Goal: Use online tool/utility

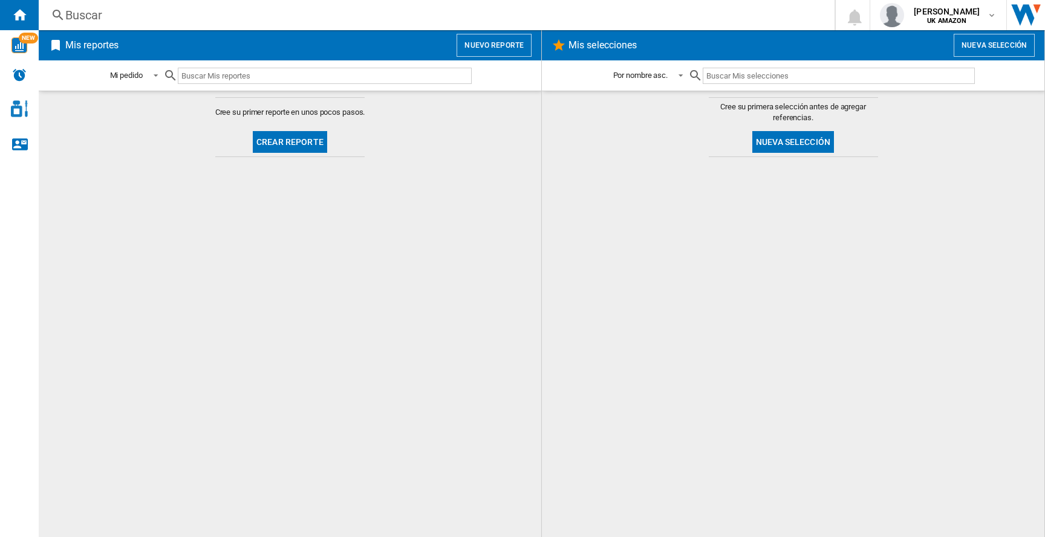
click at [499, 51] on button "Nuevo reporte" at bounding box center [493, 45] width 75 height 23
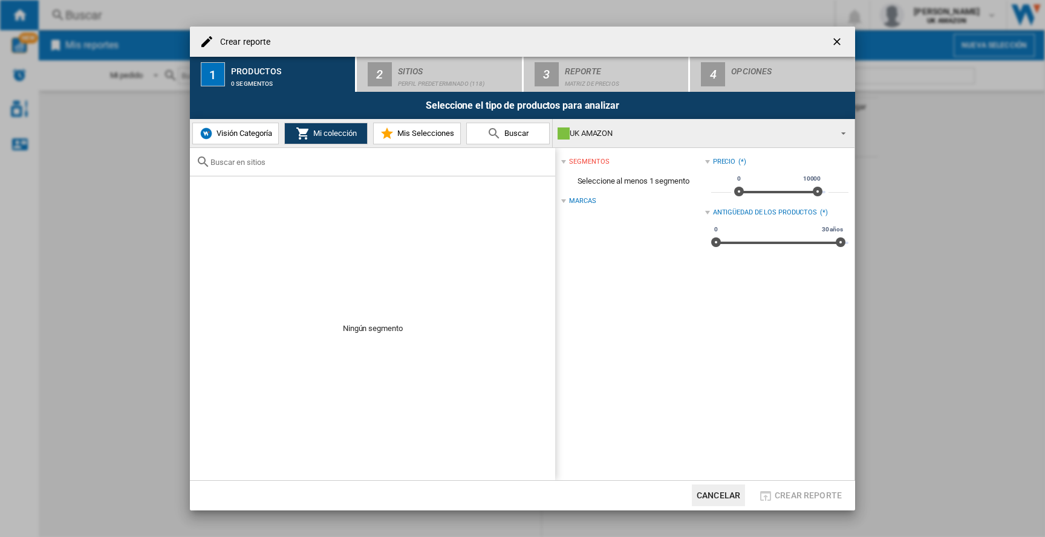
click at [269, 129] on span "Visión Categoría" at bounding box center [242, 133] width 59 height 9
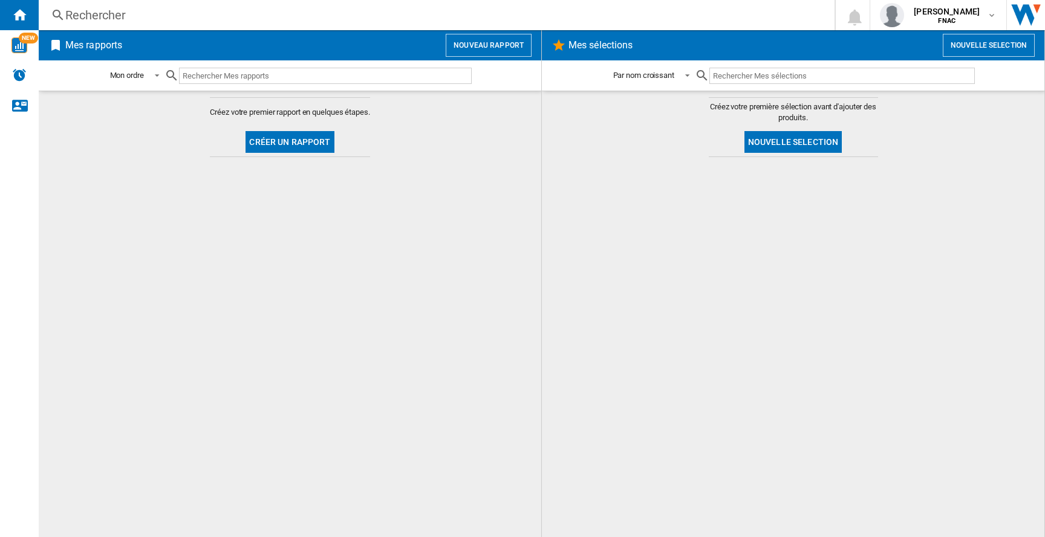
click at [478, 44] on button "Nouveau rapport" at bounding box center [489, 45] width 86 height 23
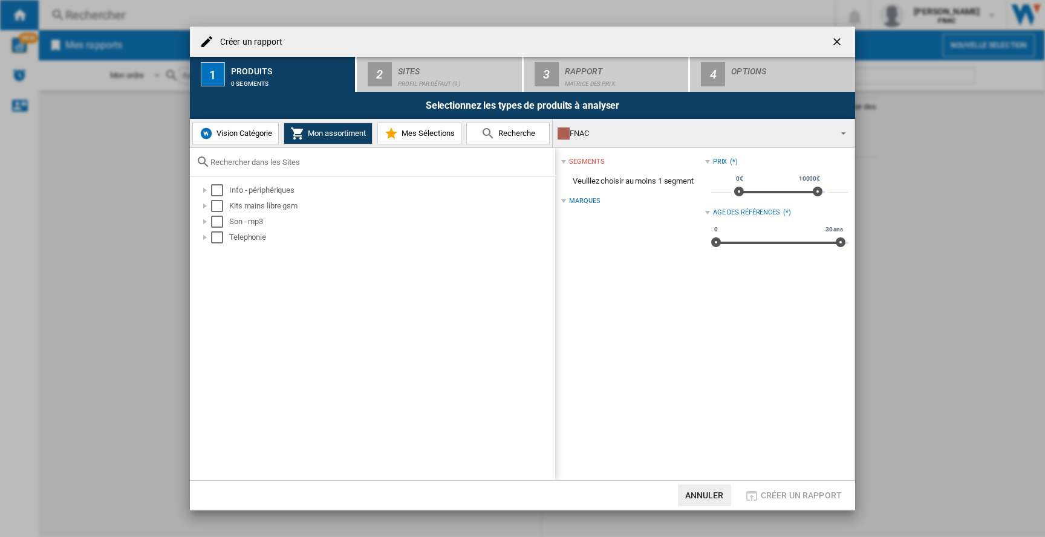
click at [251, 132] on span "Vision Catégorie" at bounding box center [242, 133] width 59 height 9
